Goal: Task Accomplishment & Management: Use online tool/utility

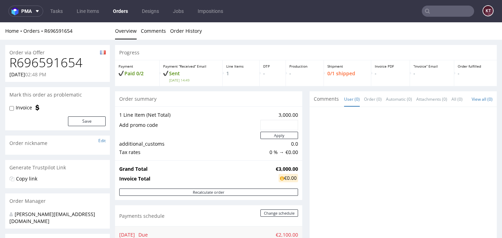
click at [61, 63] on h1 "R696591654" at bounding box center [57, 63] width 96 height 14
copy h1 "R696591654"
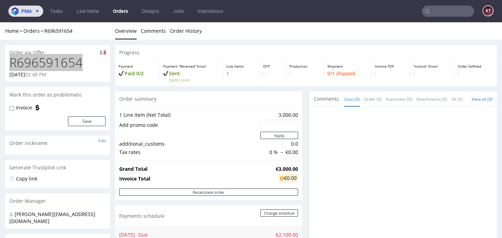
click at [29, 13] on span "pma" at bounding box center [26, 11] width 10 height 5
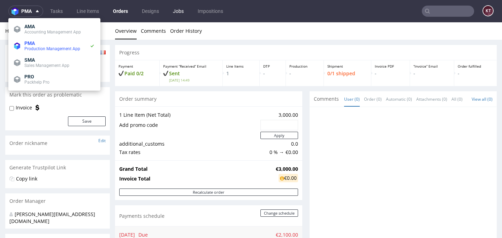
drag, startPoint x: 40, startPoint y: 61, endPoint x: 172, endPoint y: 6, distance: 142.6
click at [0, 0] on body "pma Tasks Line Items Orders Designs Jobs Impositions KT Unknown error. if you'r…" at bounding box center [251, 119] width 502 height 238
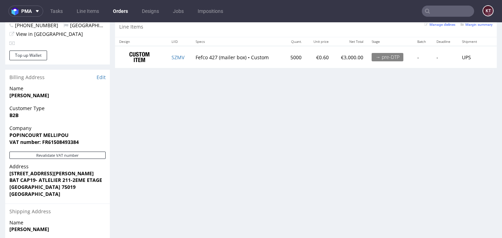
scroll to position [436, 0]
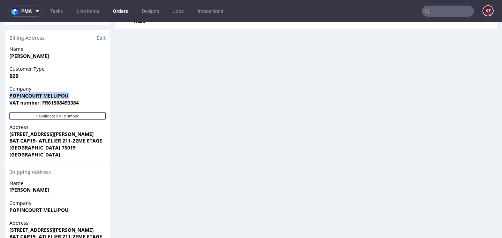
drag, startPoint x: 78, startPoint y: 98, endPoint x: 0, endPoint y: 96, distance: 78.5
copy strong "POPINCOURT MELLIPOU"
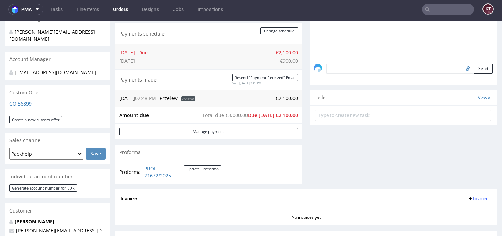
scroll to position [392, 0]
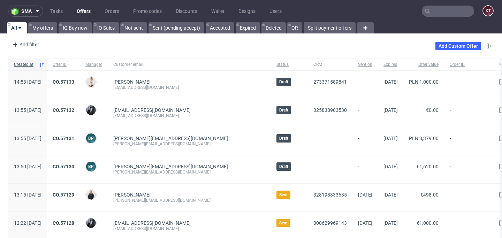
click at [250, 48] on div "Add filter Hide filters Clear all Add Custom Offer" at bounding box center [251, 46] width 502 height 20
click at [188, 12] on link "Discounts" at bounding box center [187, 11] width 30 height 11
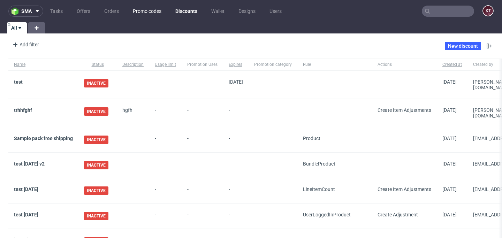
click at [158, 12] on link "Promo codes" at bounding box center [147, 11] width 37 height 11
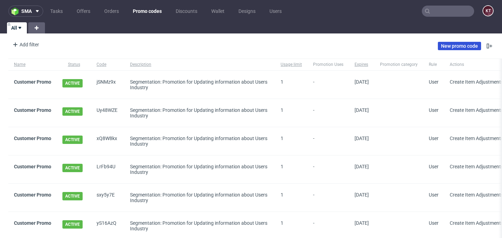
click at [469, 49] on link "New promo code" at bounding box center [459, 46] width 43 height 8
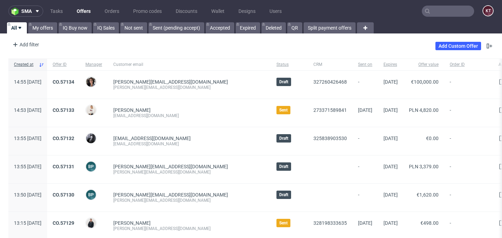
click at [433, 13] on input "text" at bounding box center [448, 11] width 52 height 11
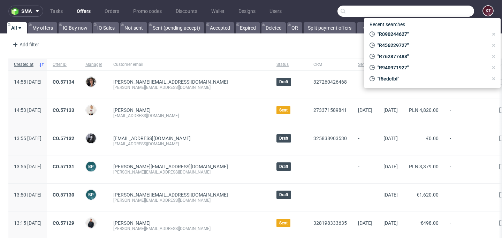
paste input "bdec8a7e"
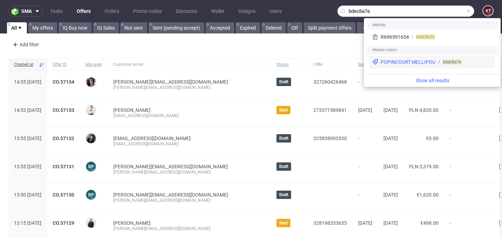
type input "bdec8a7e"
click at [404, 63] on div "POPINCOURT MELLIPOU" at bounding box center [408, 62] width 55 height 7
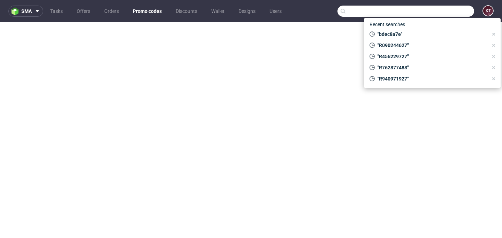
click at [431, 11] on input "text" at bounding box center [406, 11] width 137 height 11
paste input "bdec8a7e"
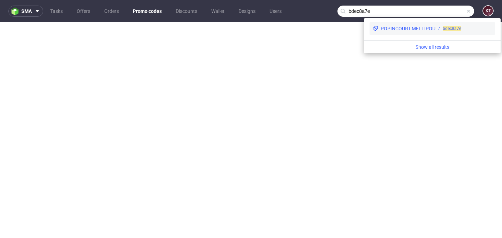
type input "bdec8a7e"
click at [408, 30] on div "POPINCOURT MELLIPOU" at bounding box center [408, 28] width 55 height 7
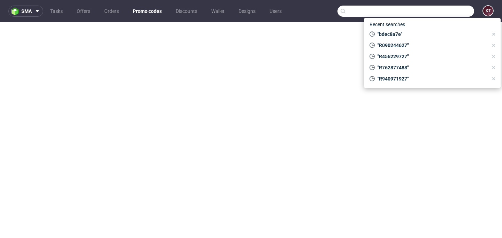
click at [434, 8] on input "text" at bounding box center [406, 11] width 137 height 11
paste input "bdec8a7e"
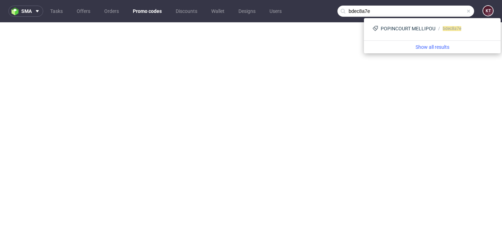
type input "bdec8a7e"
